Goal: Task Accomplishment & Management: Manage account settings

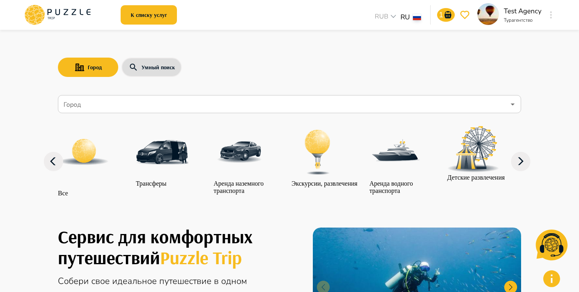
click at [551, 18] on icon "button" at bounding box center [551, 14] width 2 height 7
